Goal: Use online tool/utility: Utilize a website feature to perform a specific function

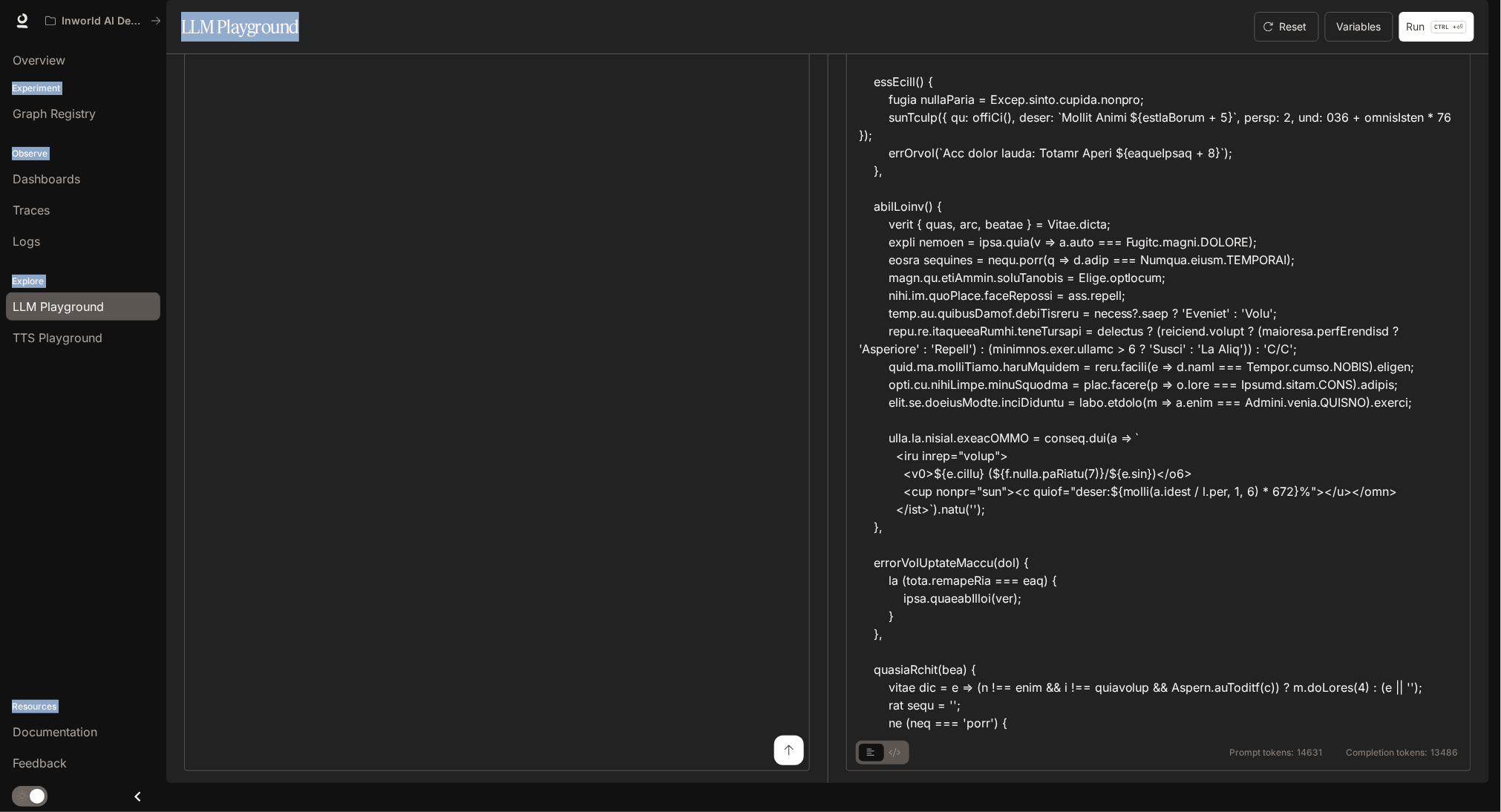
scroll to position [17490, 0]
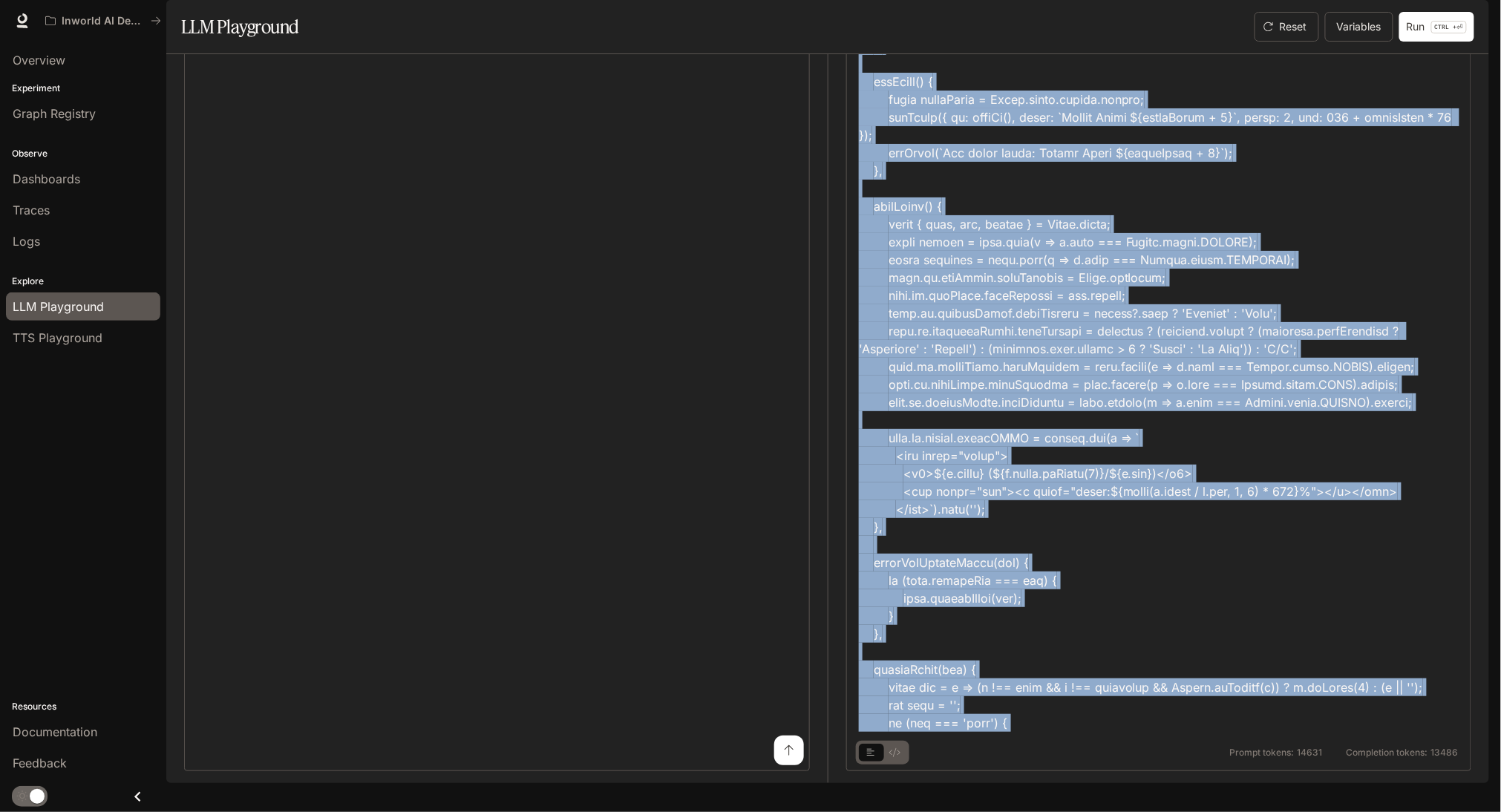
drag, startPoint x: 862, startPoint y: 520, endPoint x: 1159, endPoint y: 749, distance: 375.0
copy div "<!LOREMIP dolo> <sita cons="ad"> <elit> <sedd eiusmod="tem-5" /> <inci utla="et…"
click at [807, 42] on div "LLM Playground" at bounding box center [503, 27] width 643 height 29
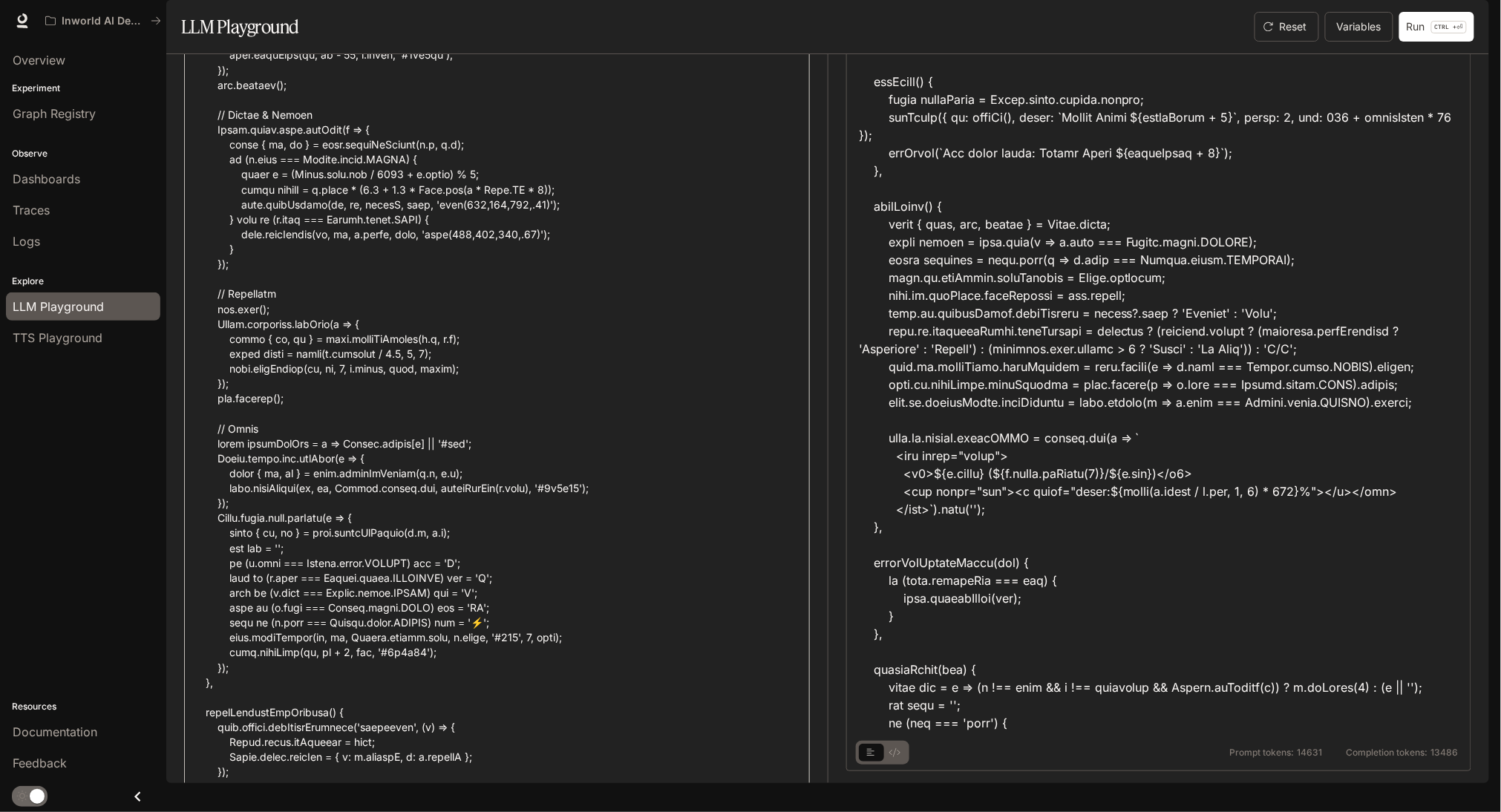
scroll to position [0, 0]
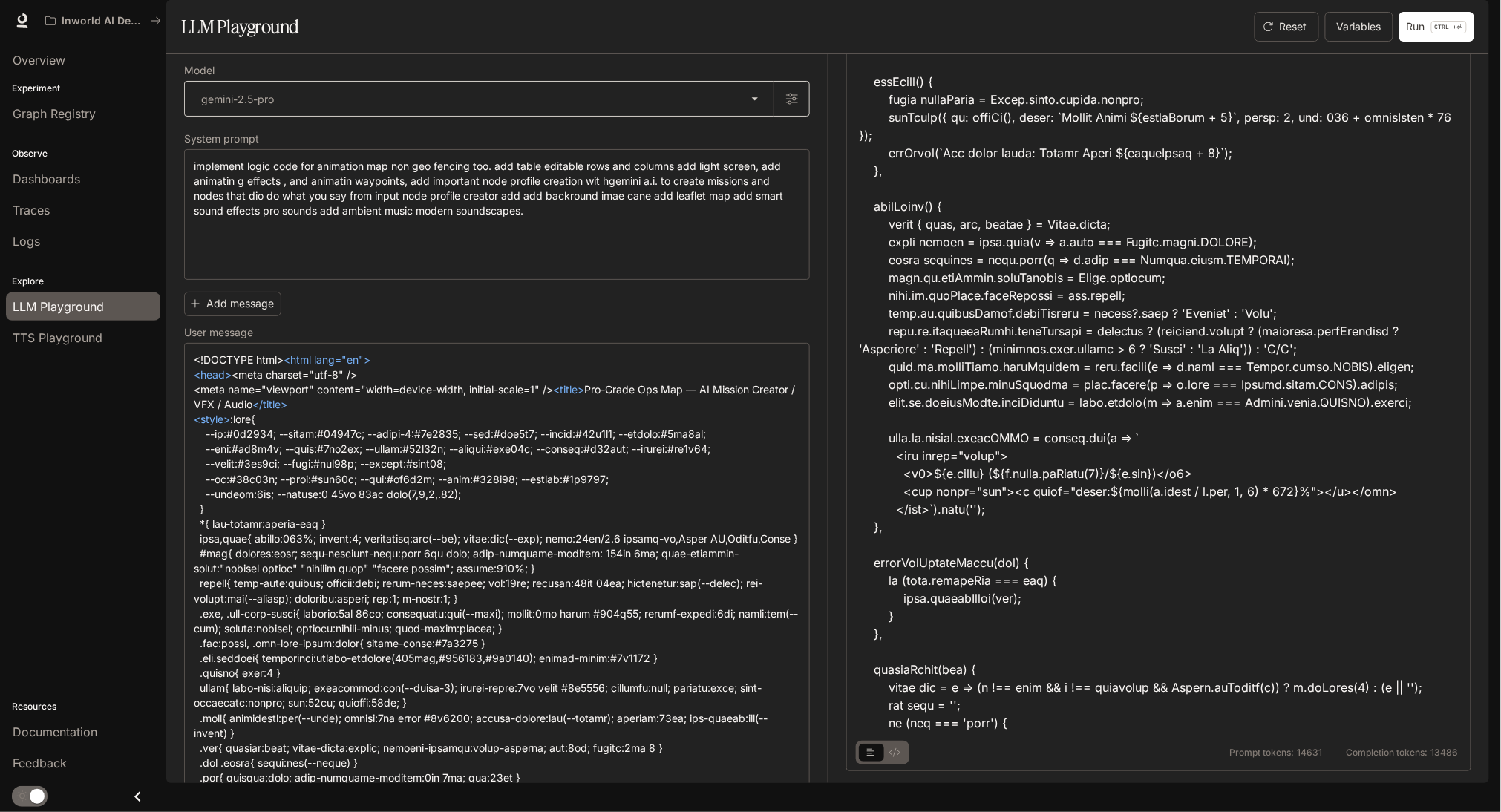
click at [731, 140] on body "**********" at bounding box center [750, 406] width 1501 height 812
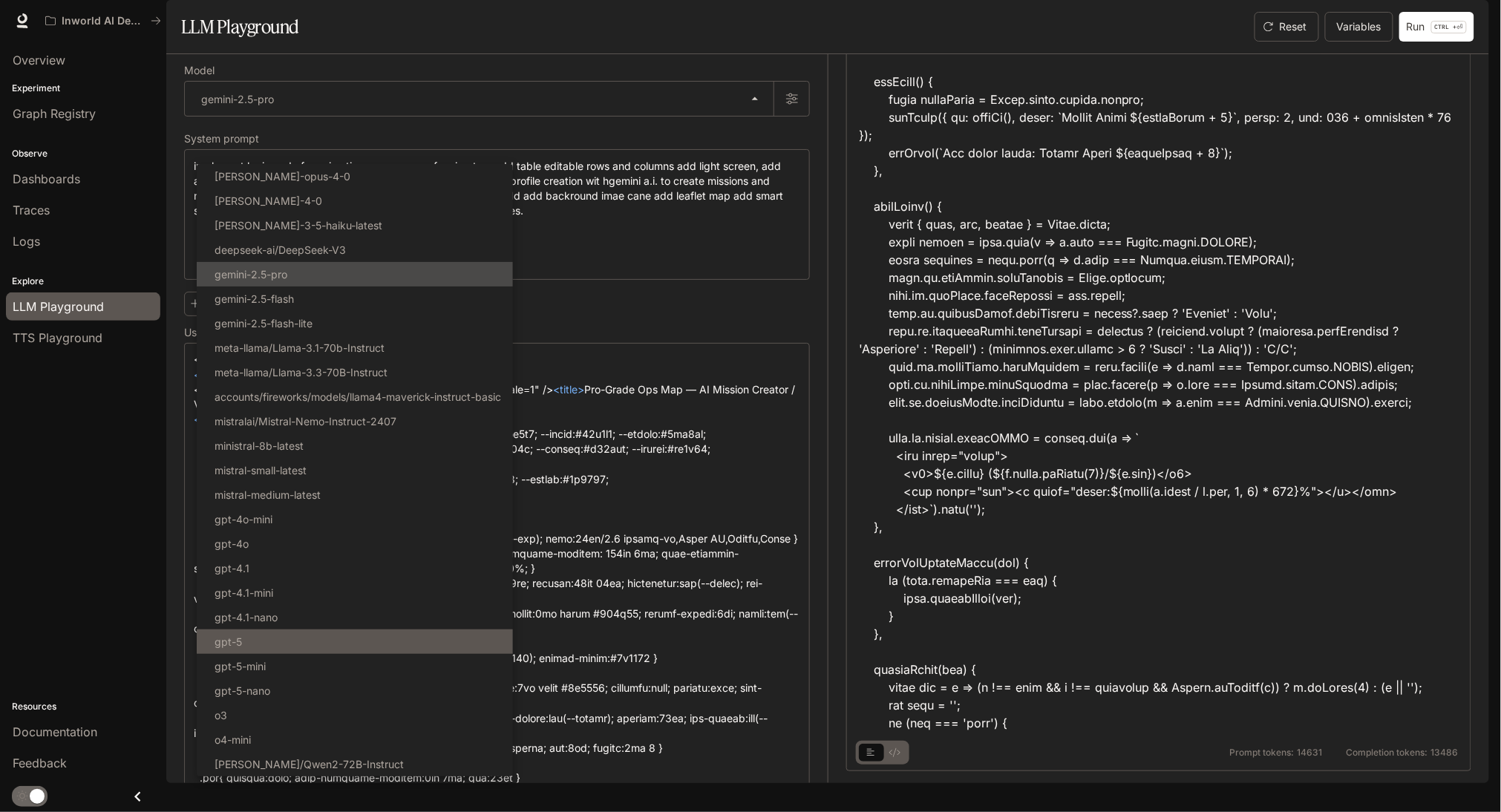
click at [357, 654] on li "gpt-5" at bounding box center [354, 642] width 316 height 25
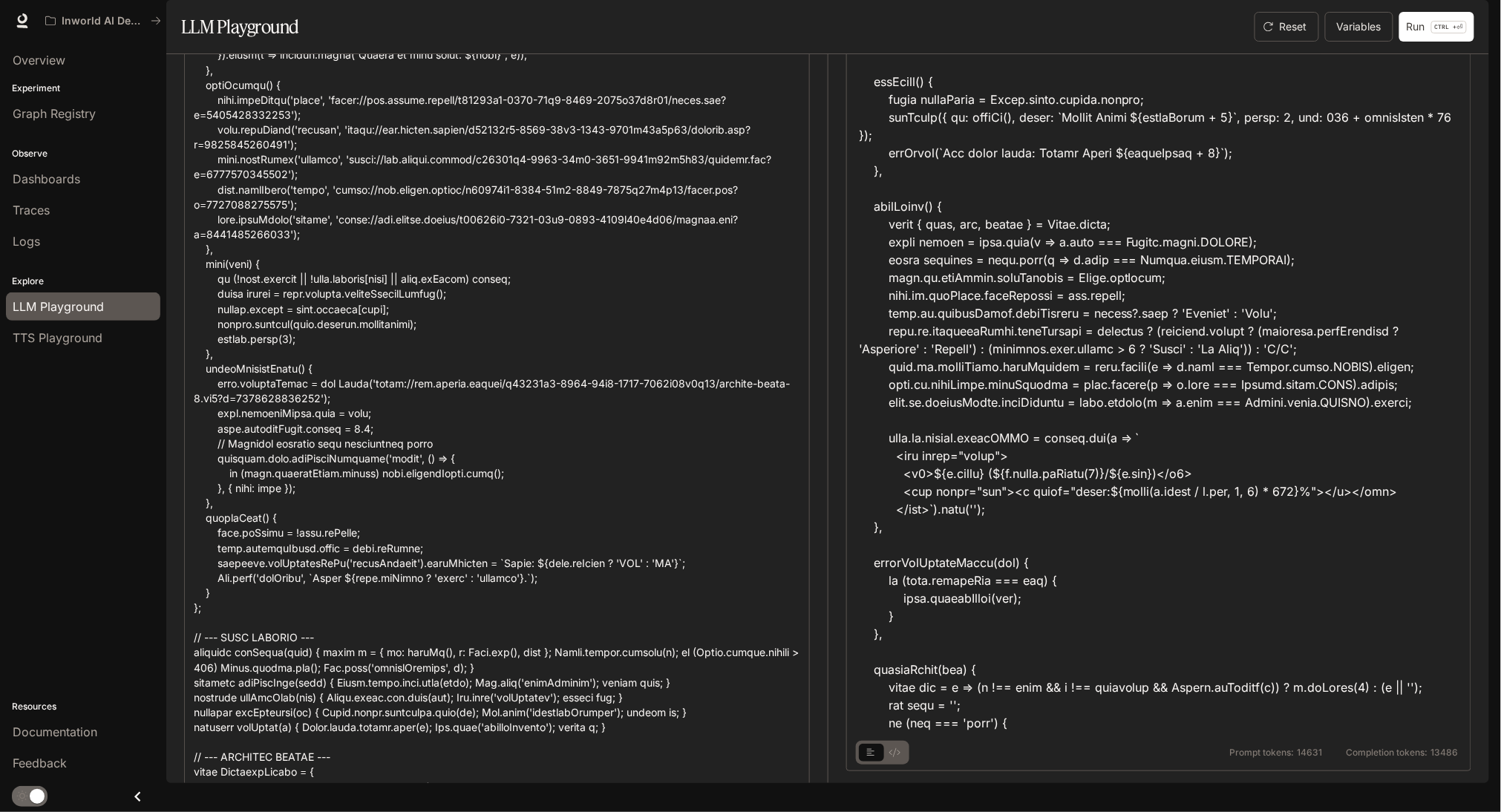
scroll to position [15376, 0]
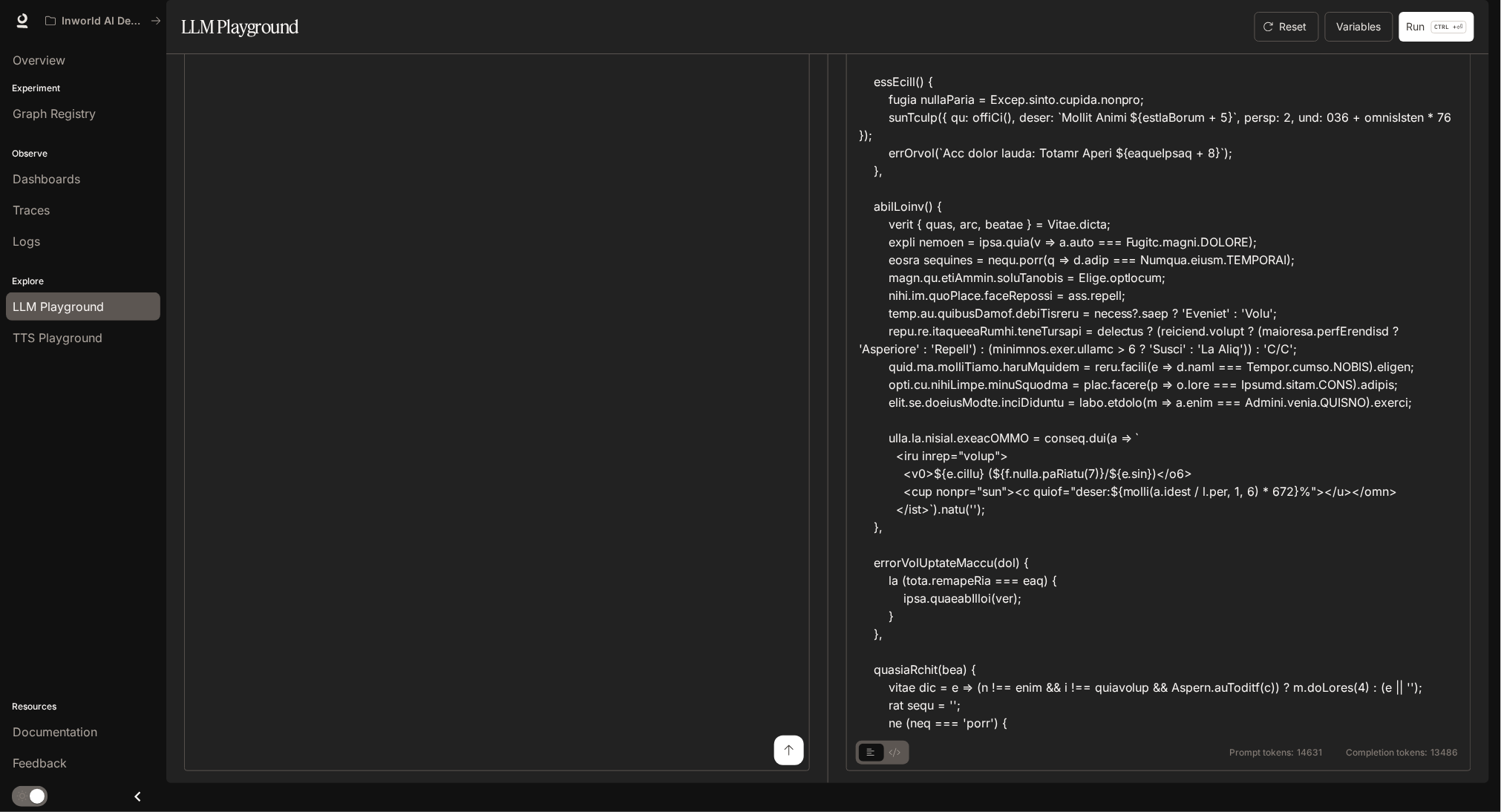
click at [785, 766] on button "submit" at bounding box center [788, 749] width 29 height 29
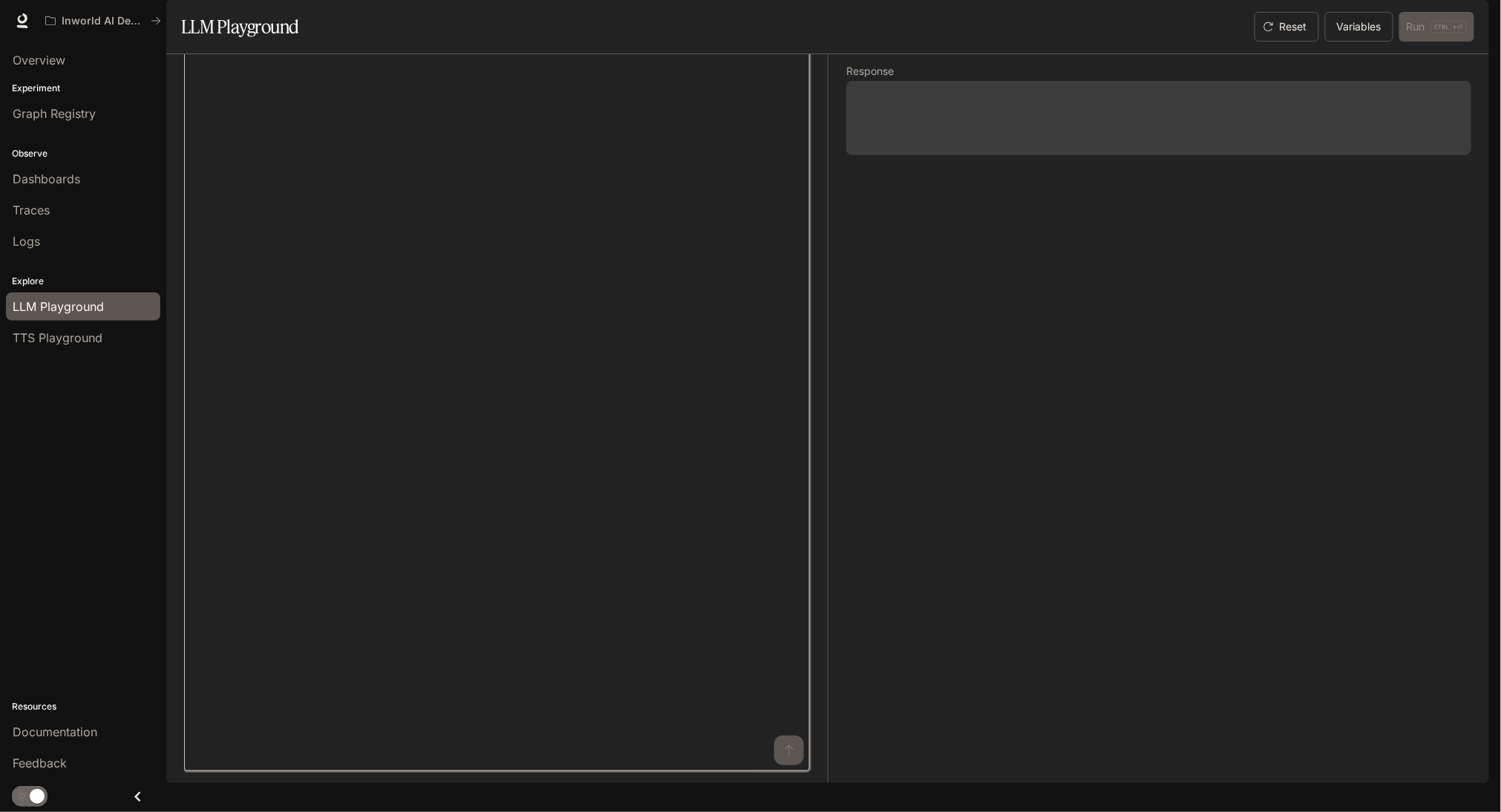
scroll to position [0, 0]
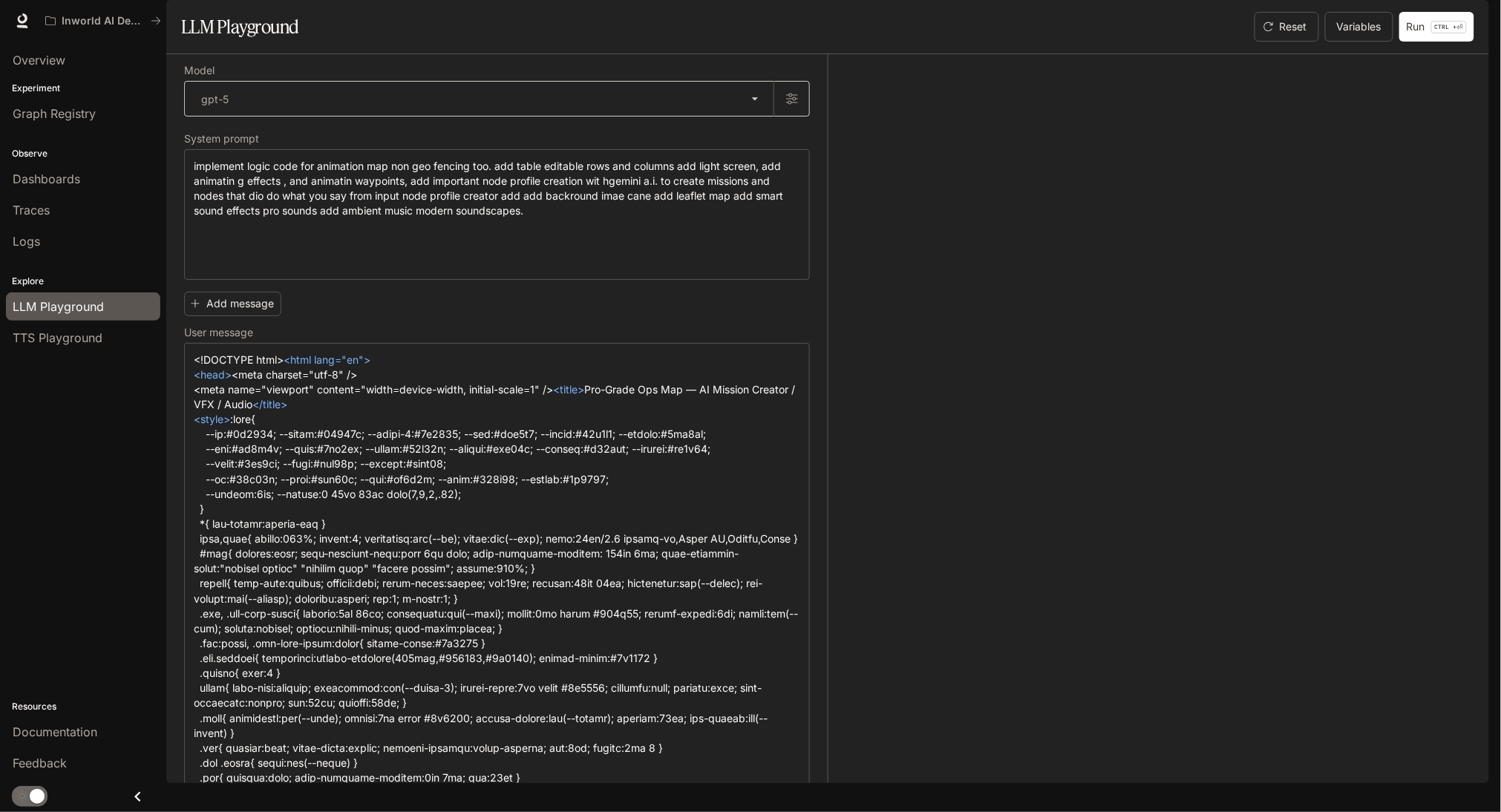
click at [751, 148] on body "**********" at bounding box center [750, 406] width 1501 height 812
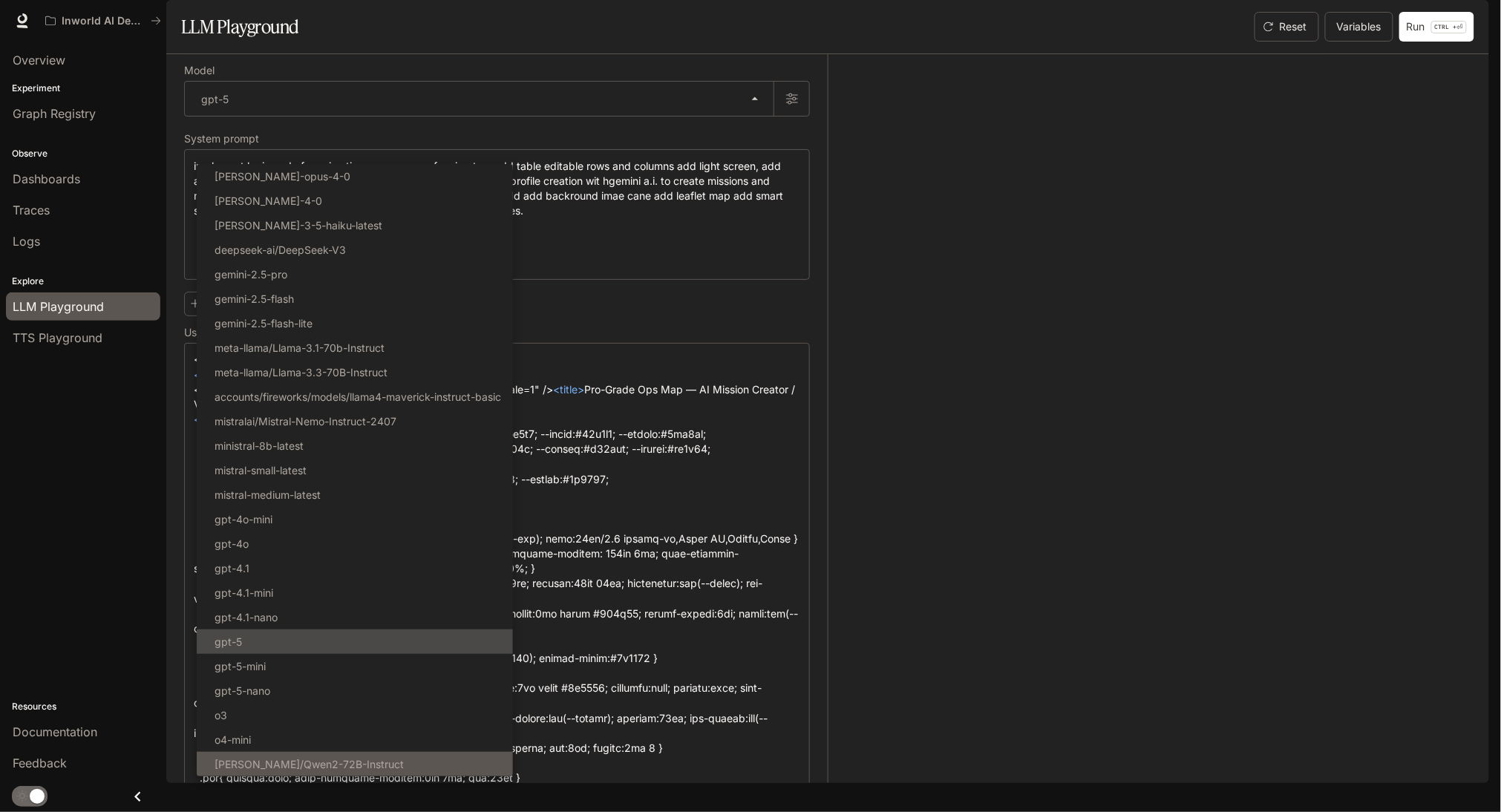
click at [412, 777] on li "[PERSON_NAME]/Qwen2-72B-Instruct" at bounding box center [354, 765] width 316 height 25
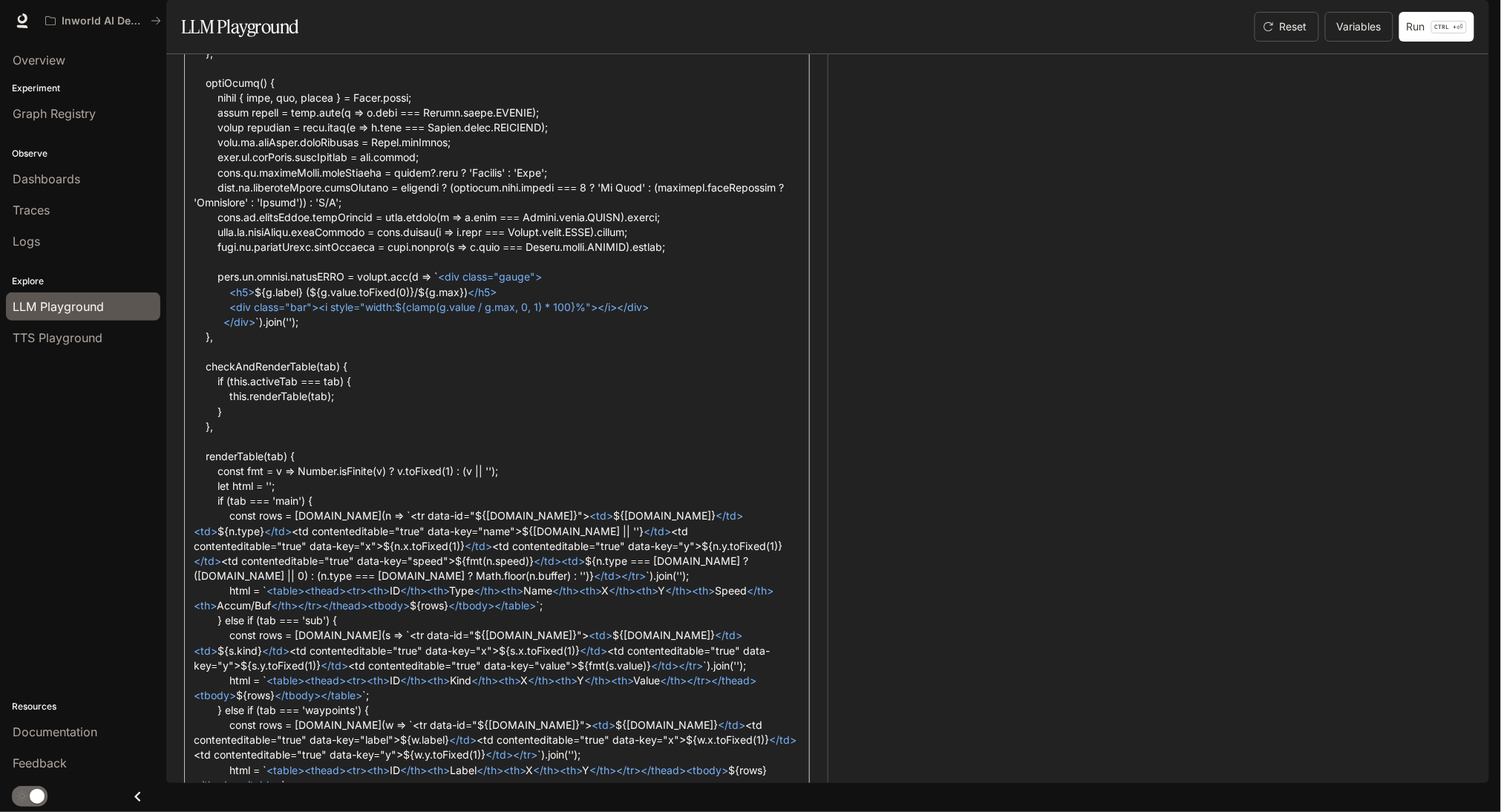
scroll to position [15376, 0]
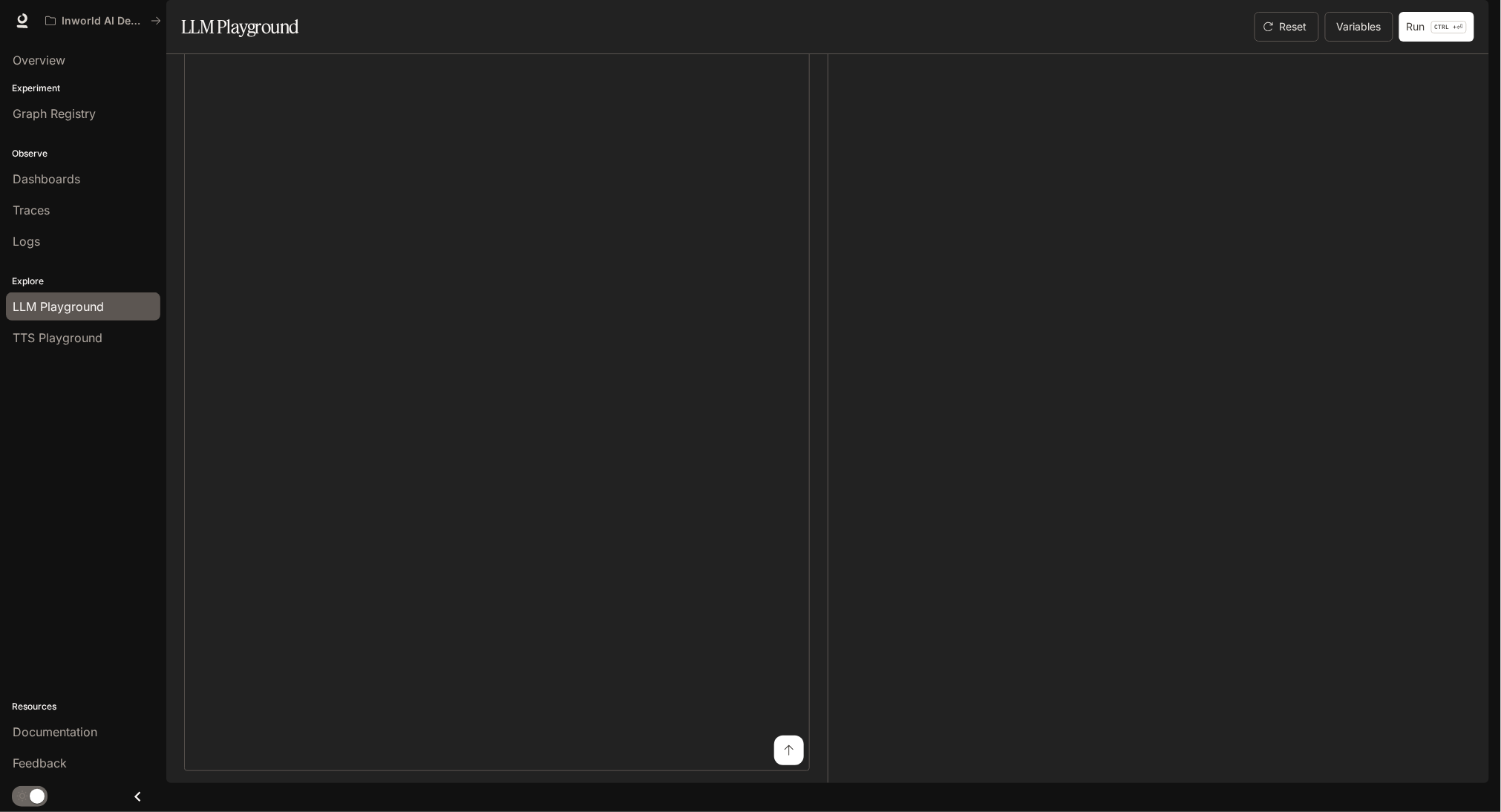
click at [776, 766] on button "submit" at bounding box center [788, 749] width 29 height 29
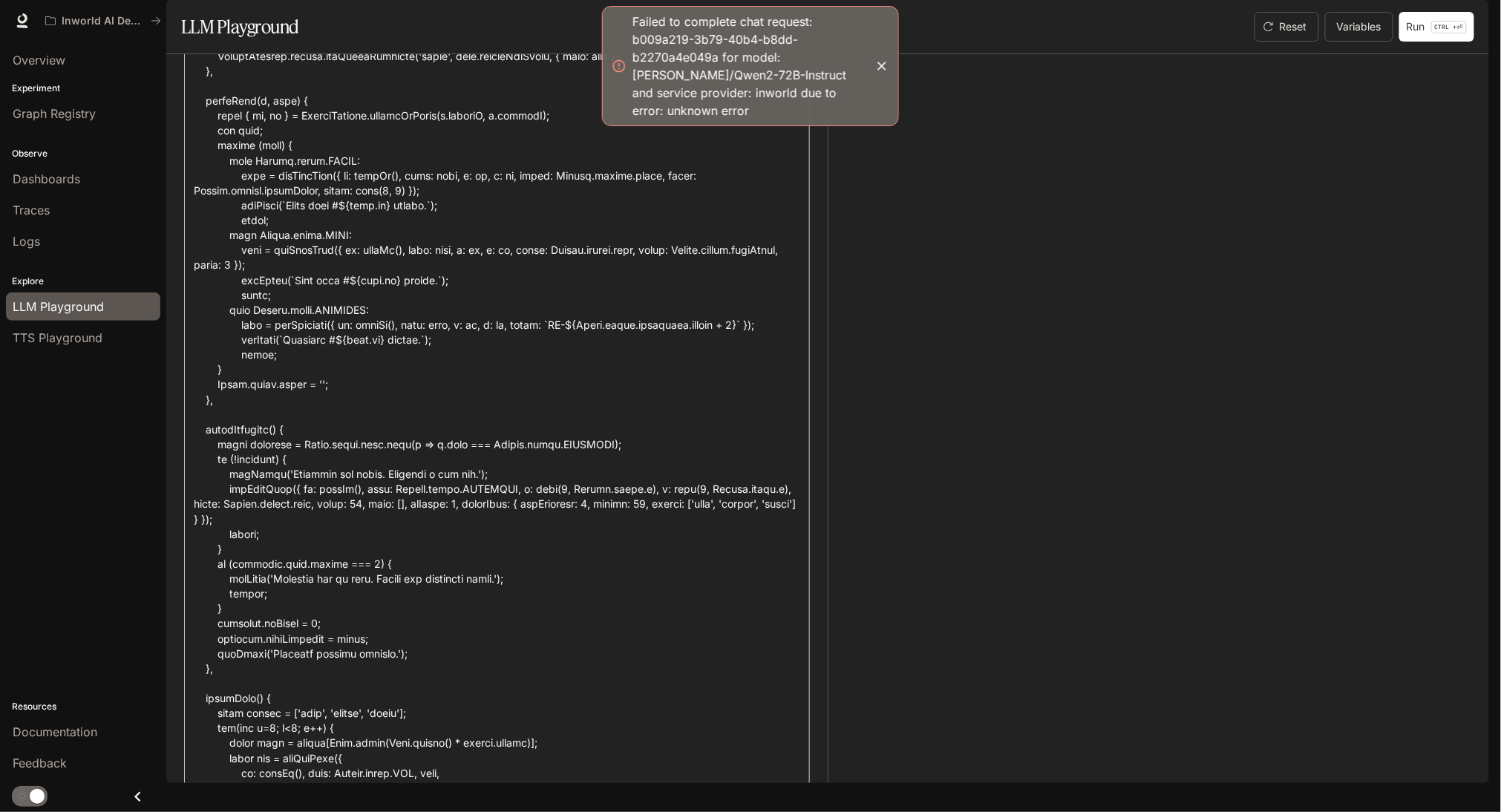
scroll to position [11565, 0]
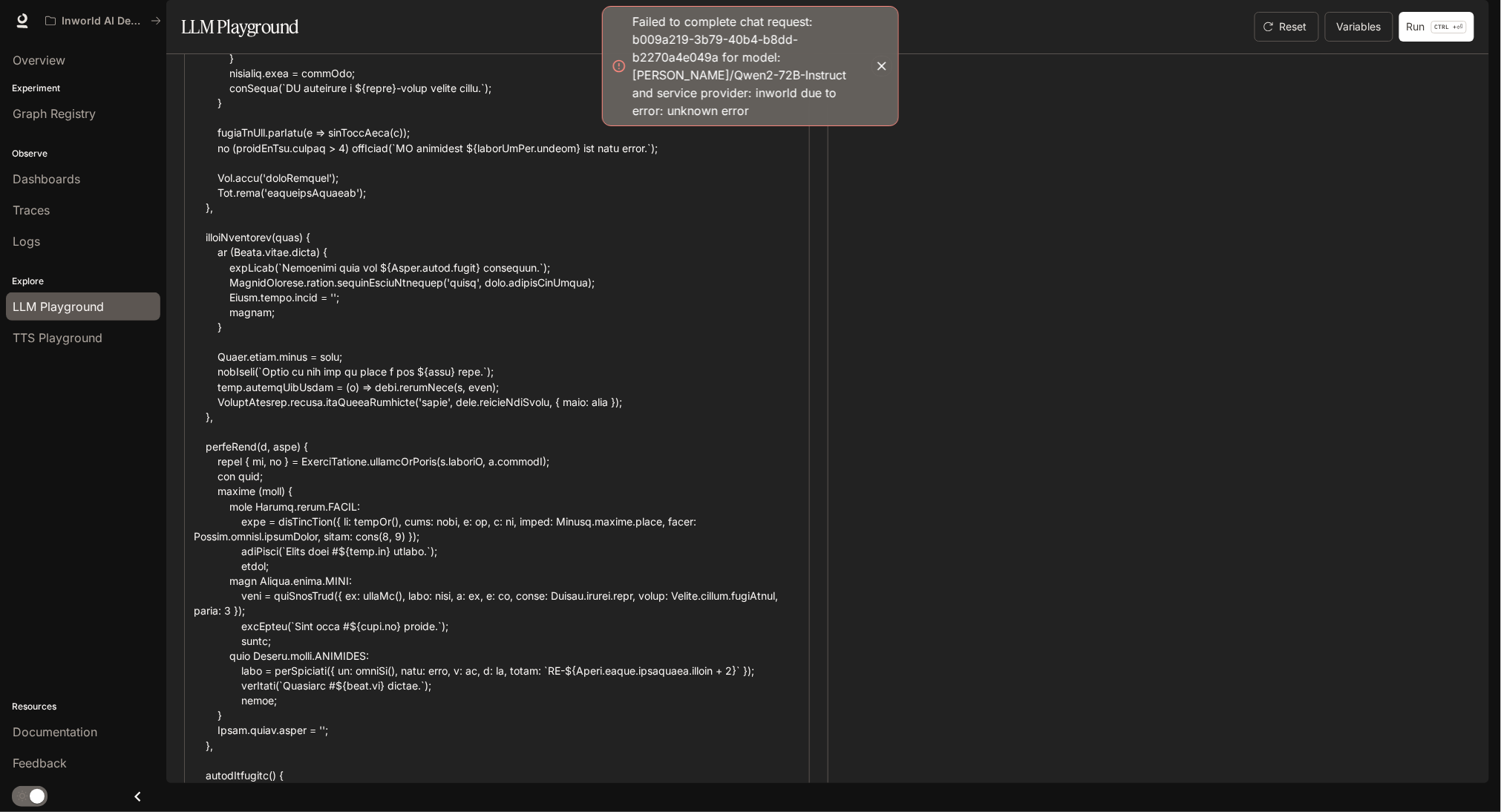
click at [886, 72] on icon "button" at bounding box center [882, 66] width 15 height 15
click at [876, 61] on icon "button" at bounding box center [882, 66] width 15 height 15
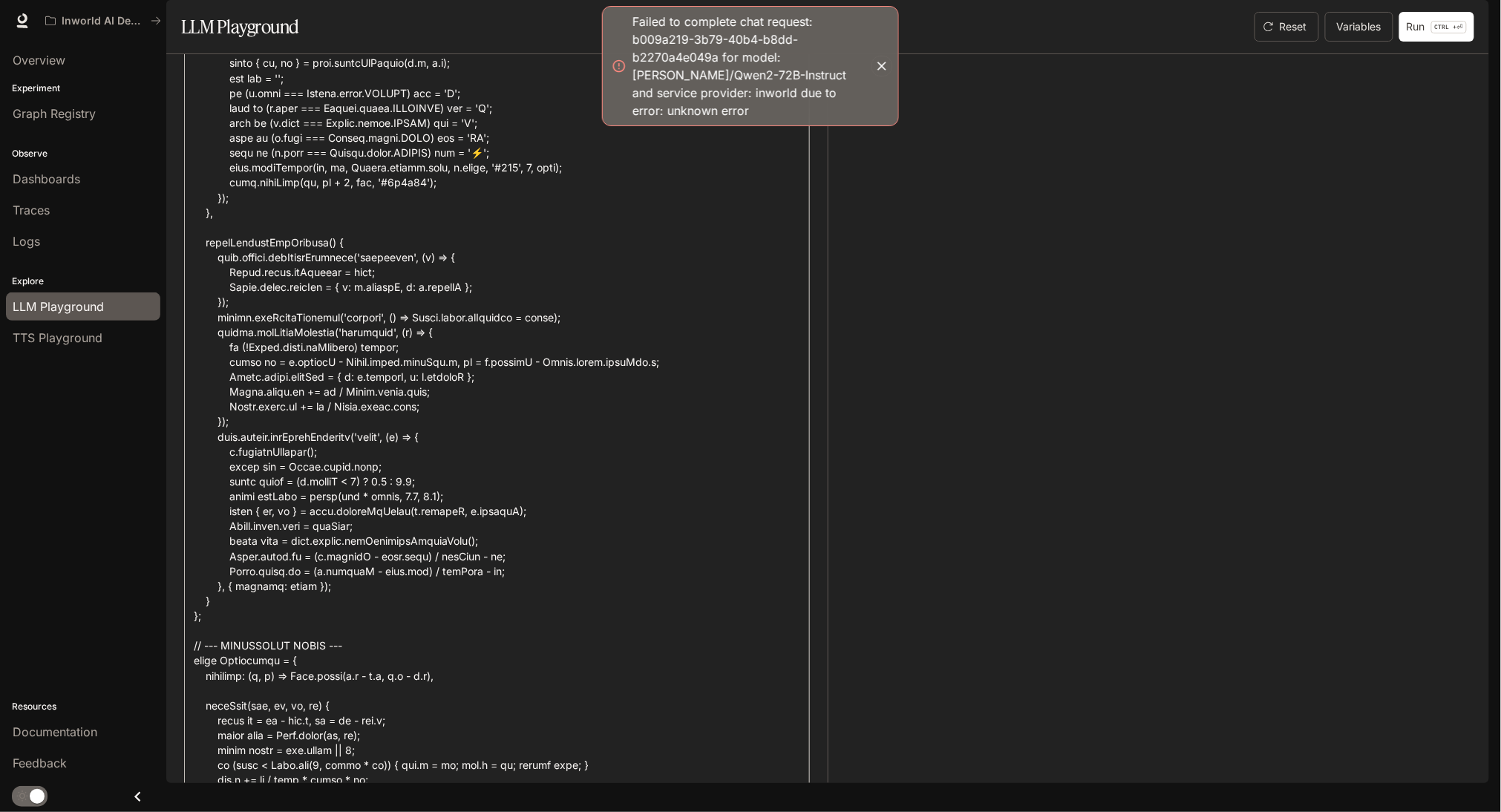
scroll to position [0, 0]
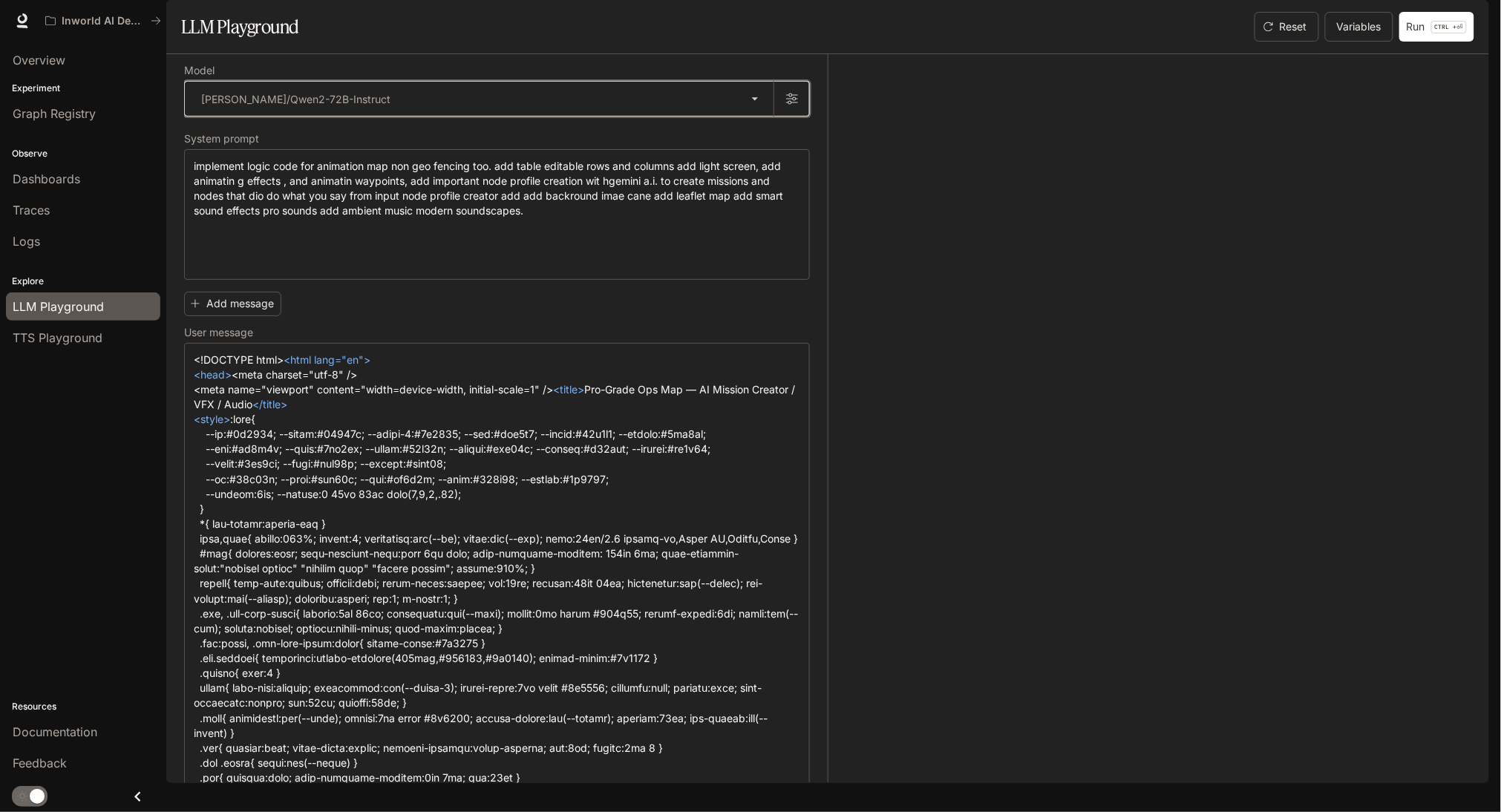
click at [781, 117] on button "button" at bounding box center [791, 99] width 36 height 36
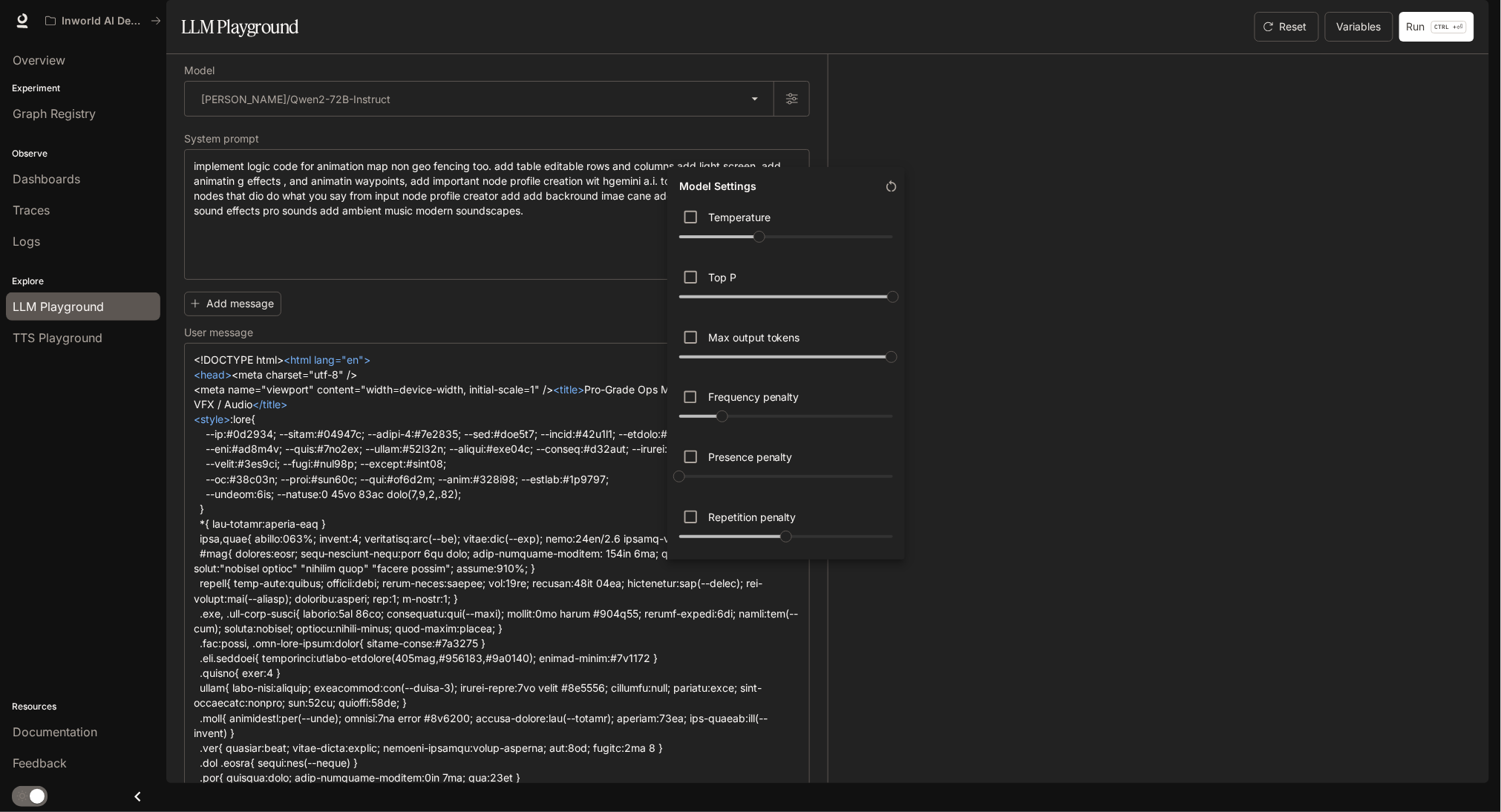
click at [760, 686] on div at bounding box center [750, 406] width 1501 height 812
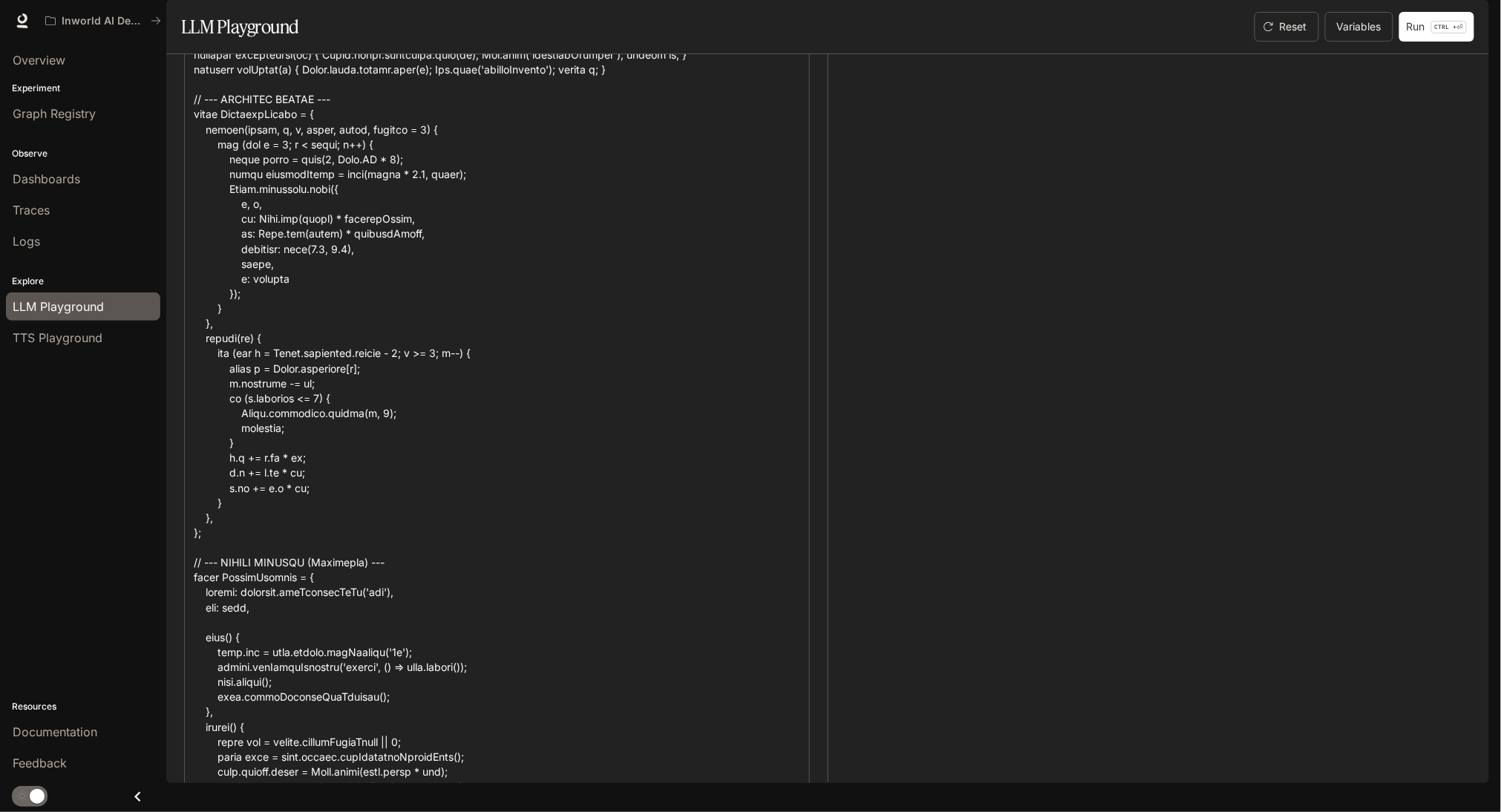
scroll to position [15376, 0]
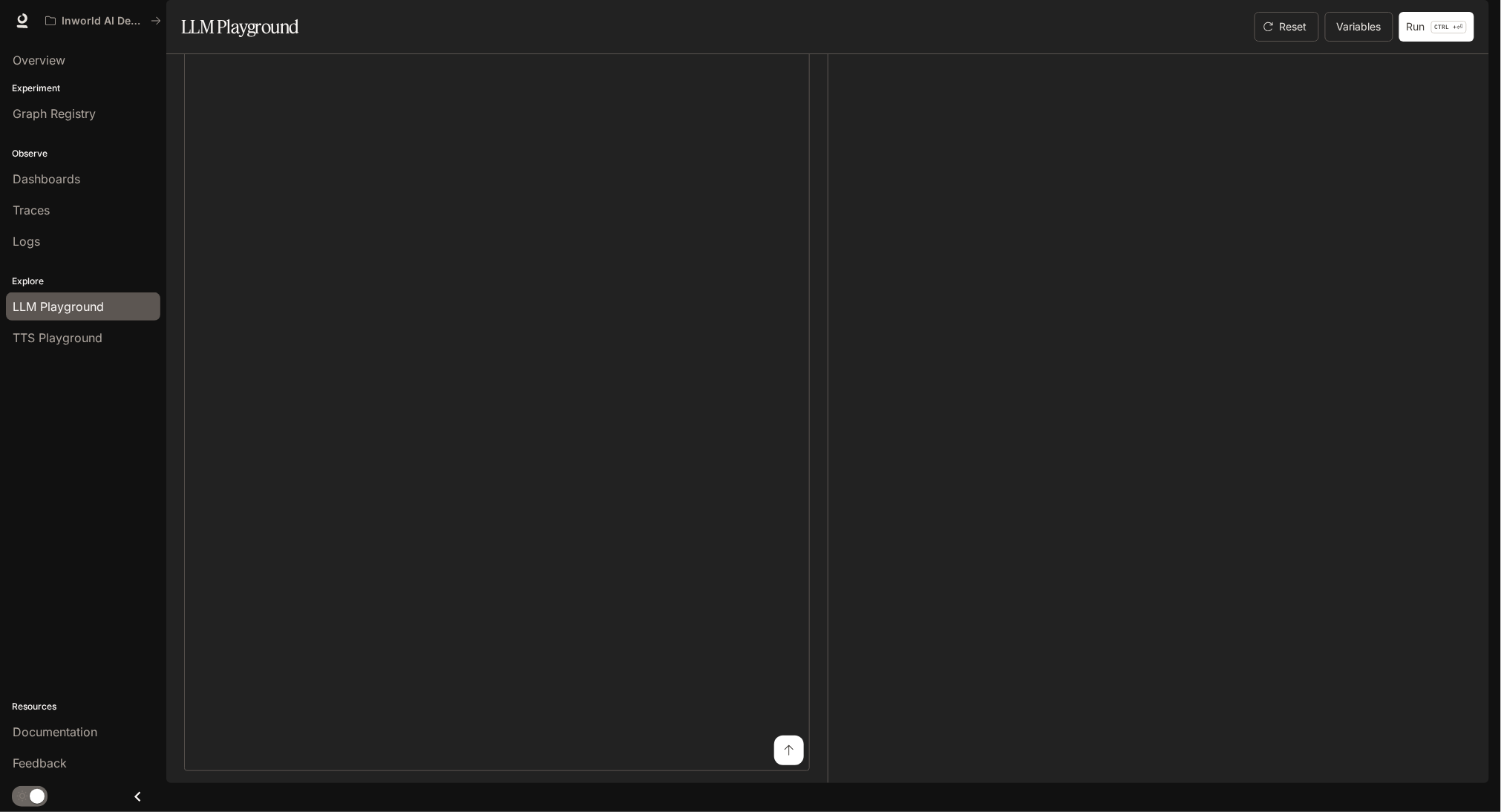
click at [787, 756] on button "submit" at bounding box center [788, 749] width 29 height 29
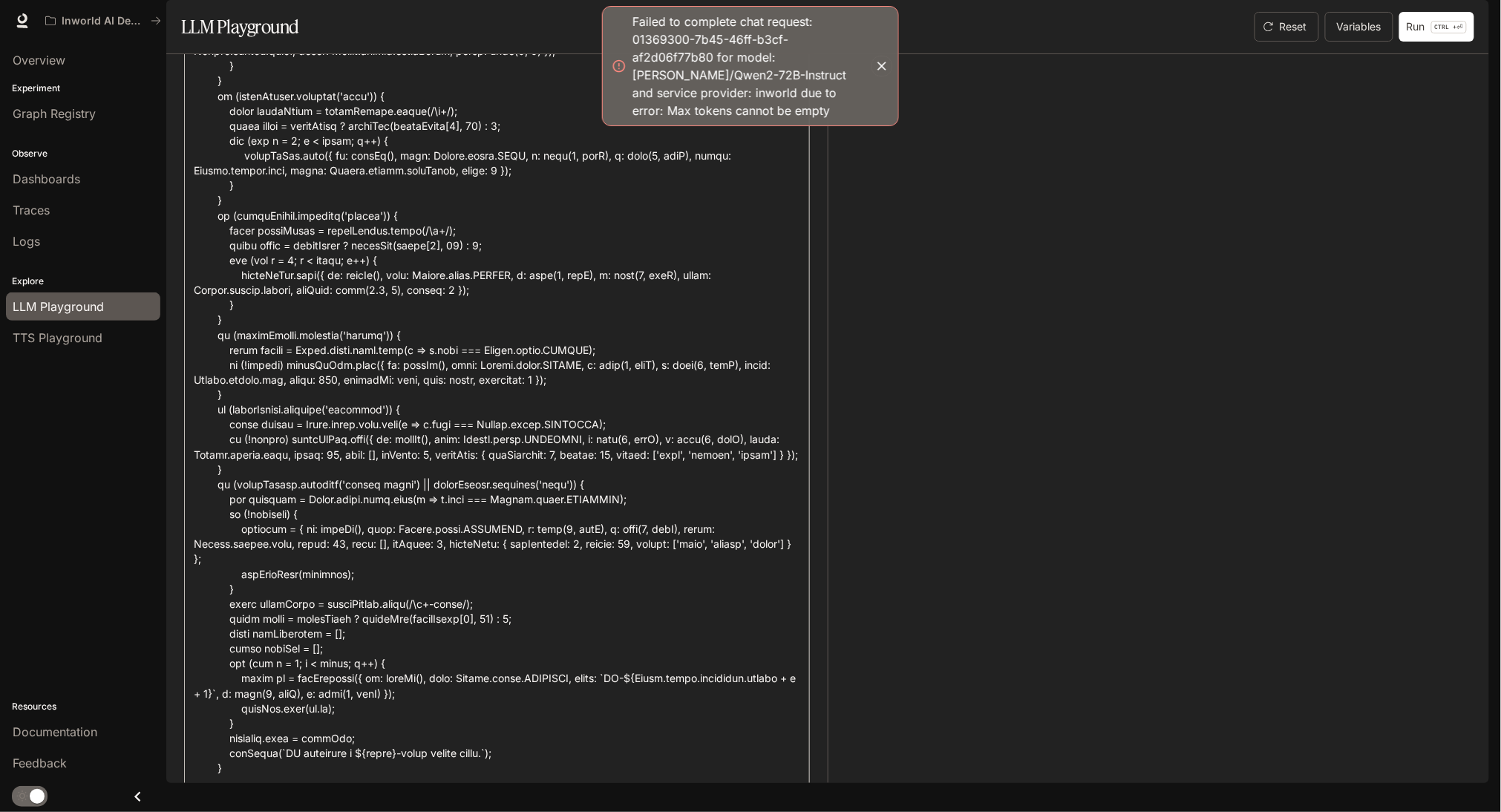
scroll to position [0, 0]
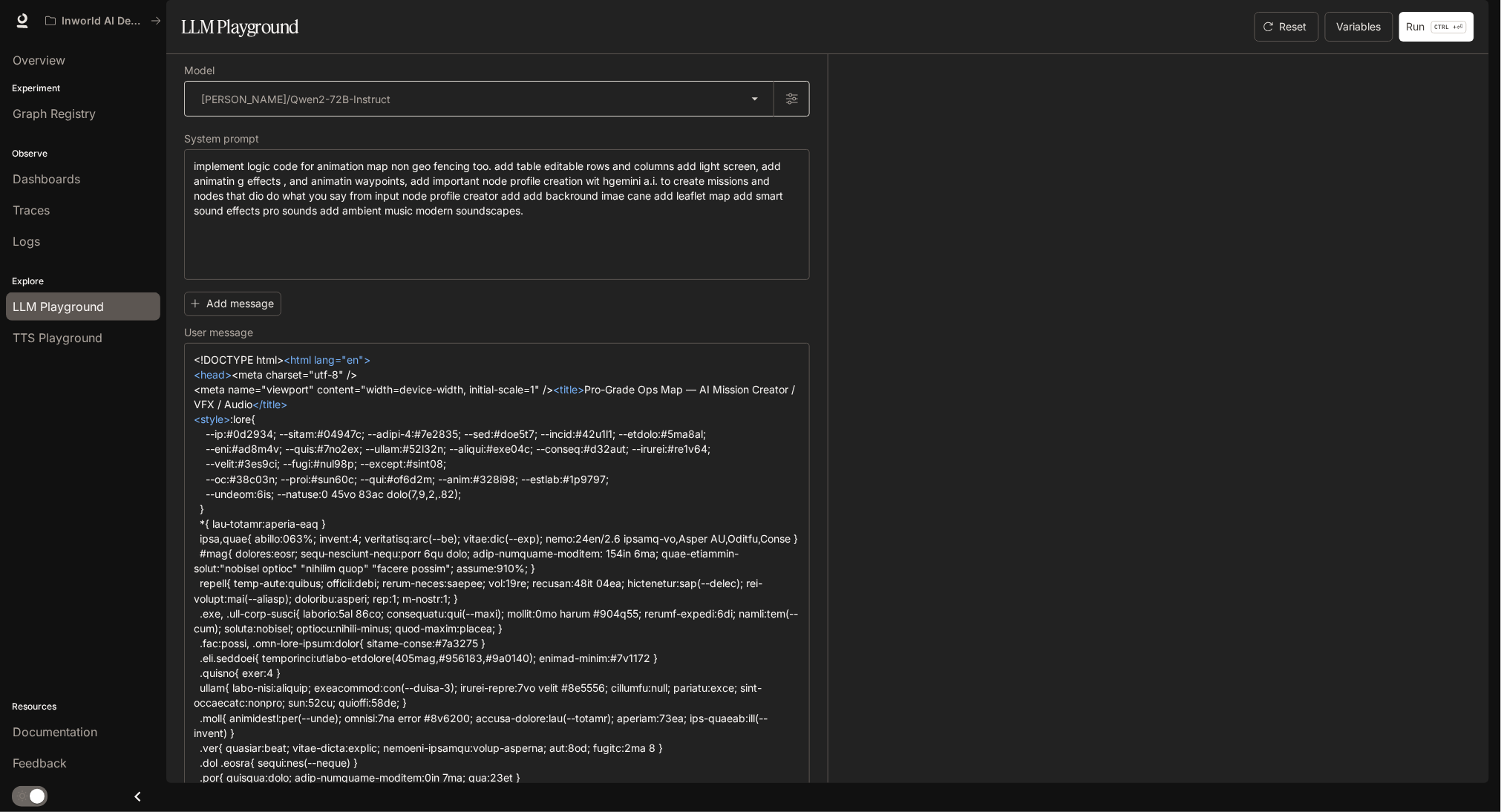
click at [750, 157] on body "**********" at bounding box center [750, 406] width 1501 height 812
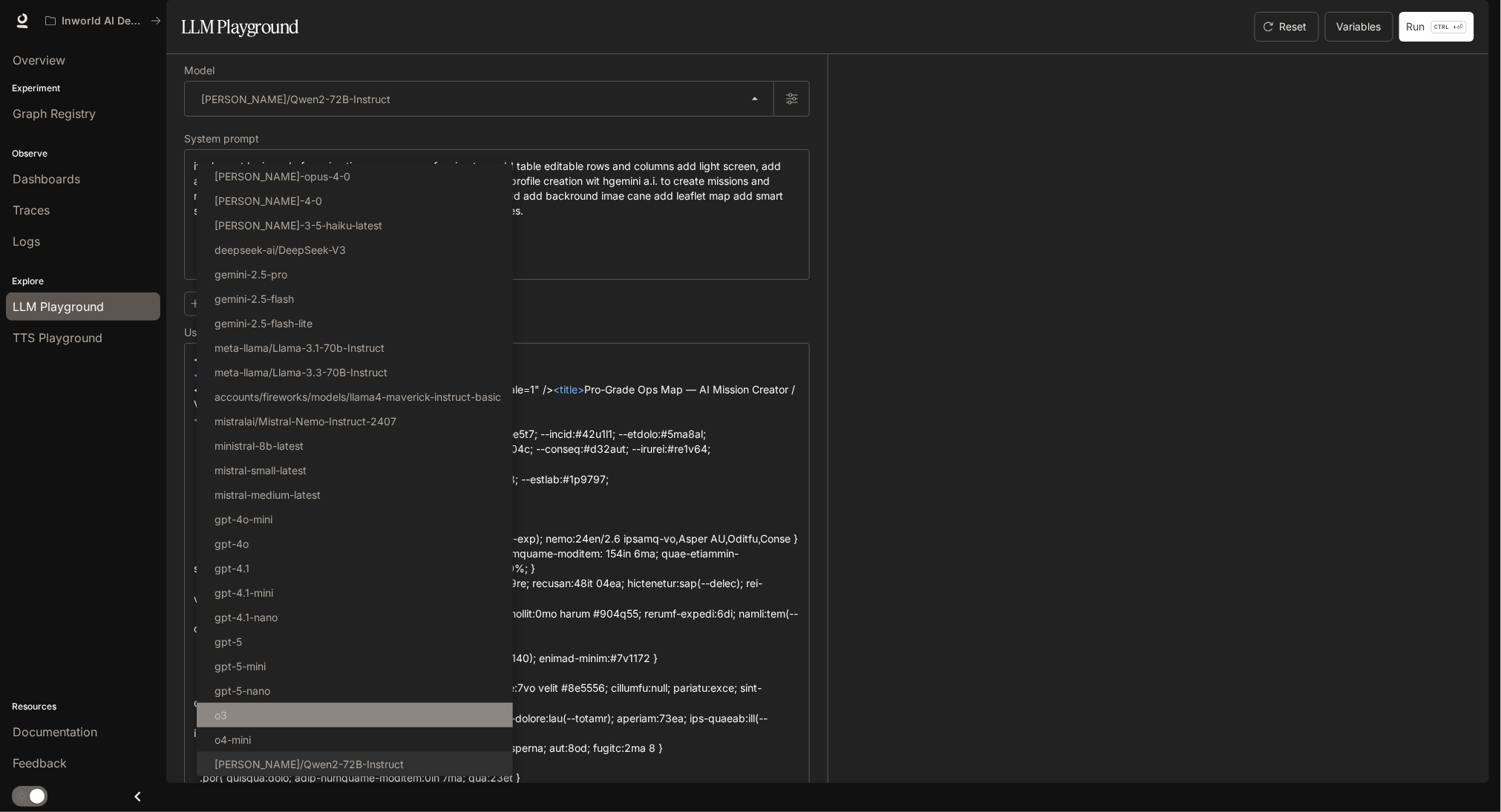
click at [269, 728] on li "o3" at bounding box center [354, 715] width 316 height 25
type input "**"
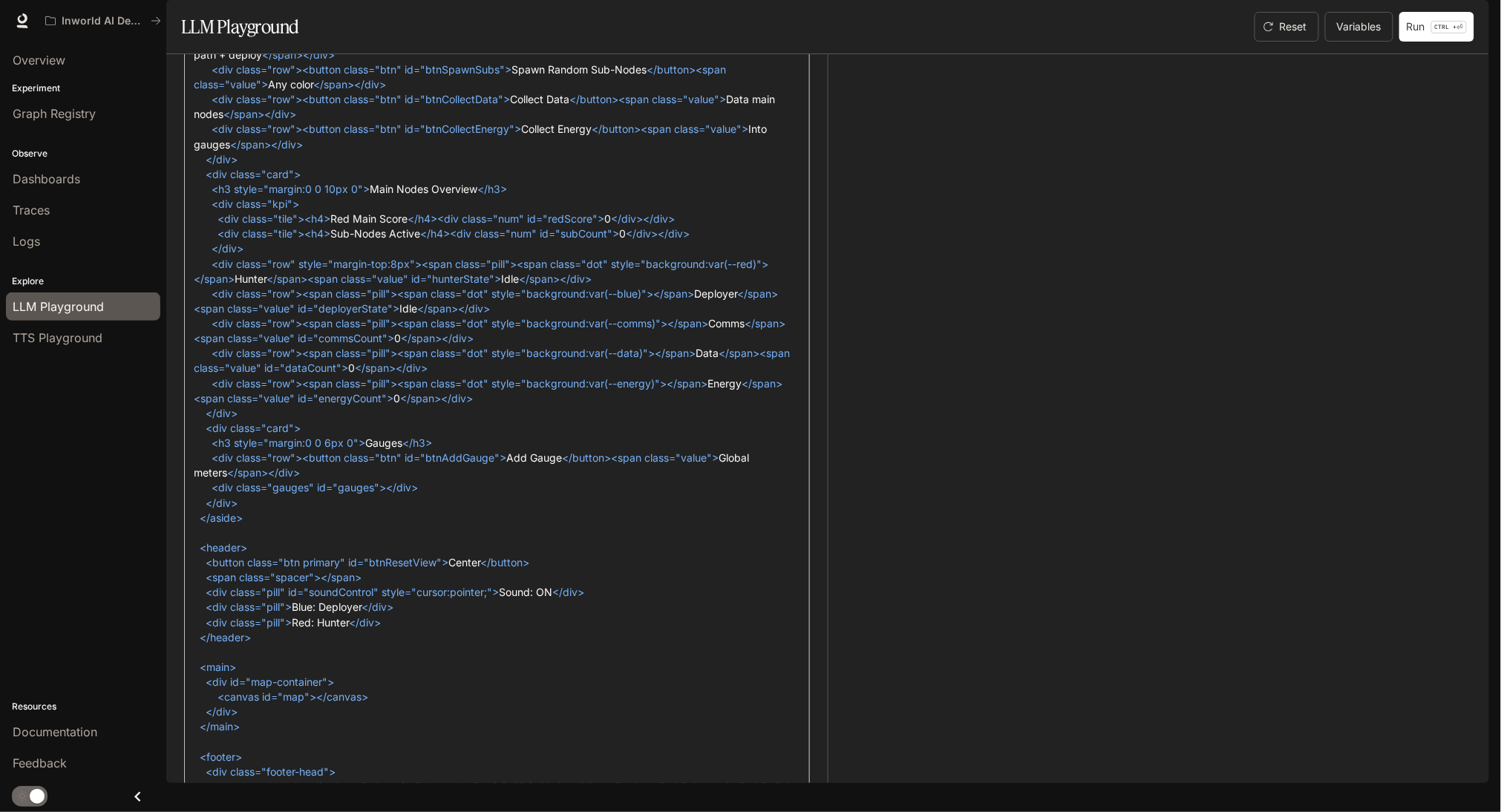
scroll to position [15376, 0]
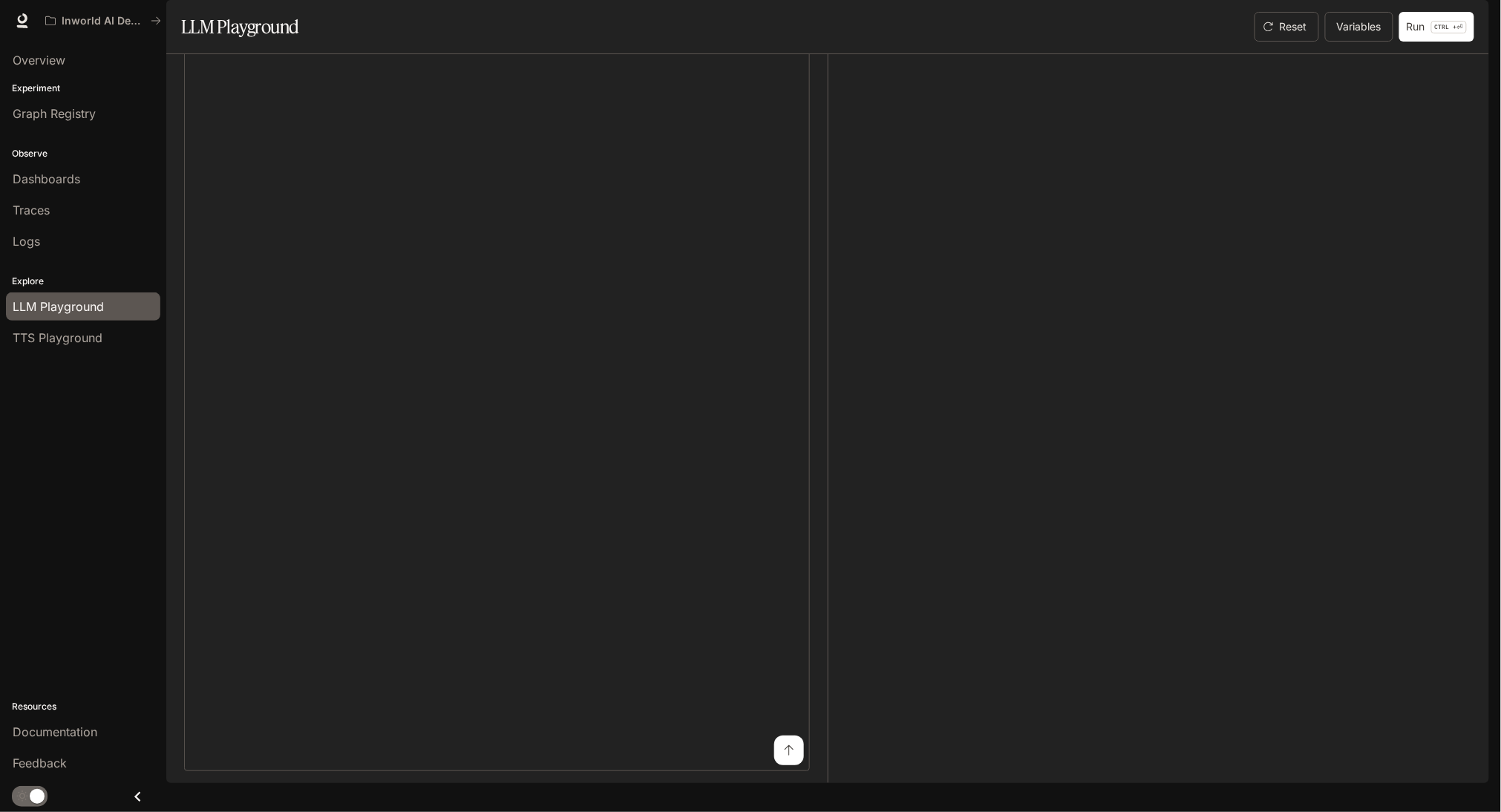
click at [787, 756] on icon "submit" at bounding box center [789, 750] width 12 height 12
